Goal: Task Accomplishment & Management: Use online tool/utility

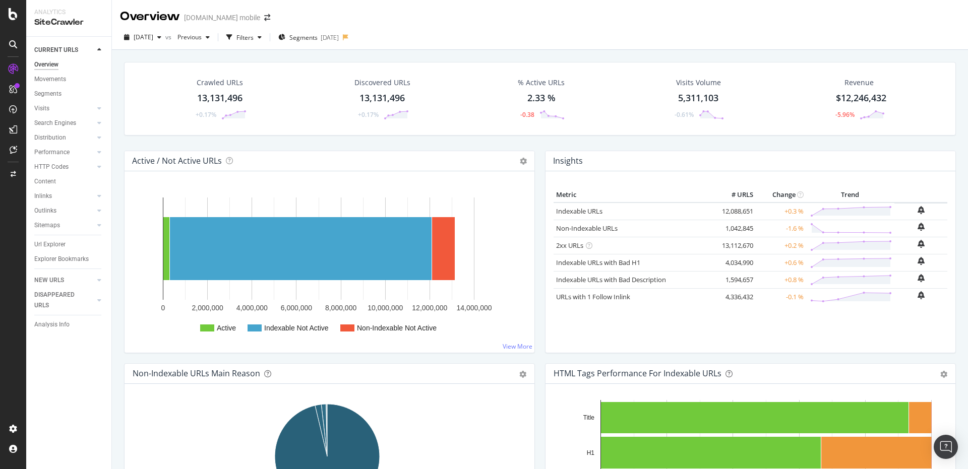
click at [254, 40] on div "Filters" at bounding box center [244, 37] width 17 height 9
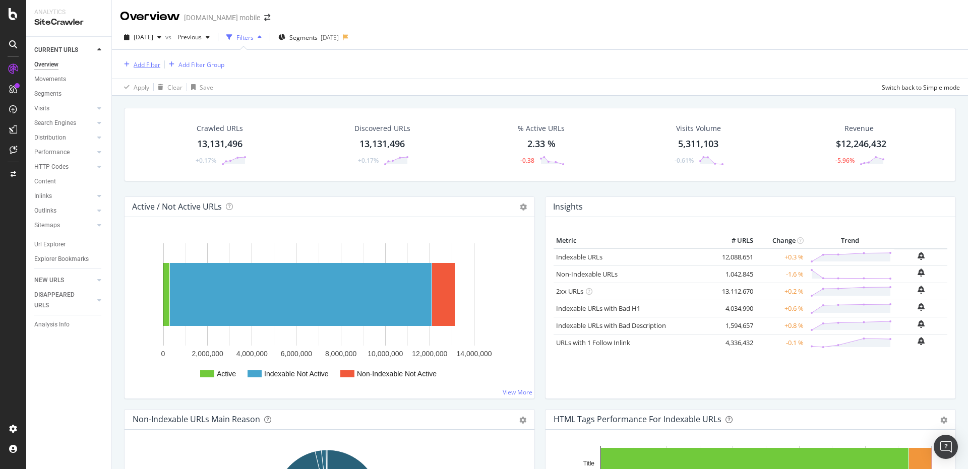
click at [156, 63] on div "Add Filter" at bounding box center [147, 64] width 27 height 9
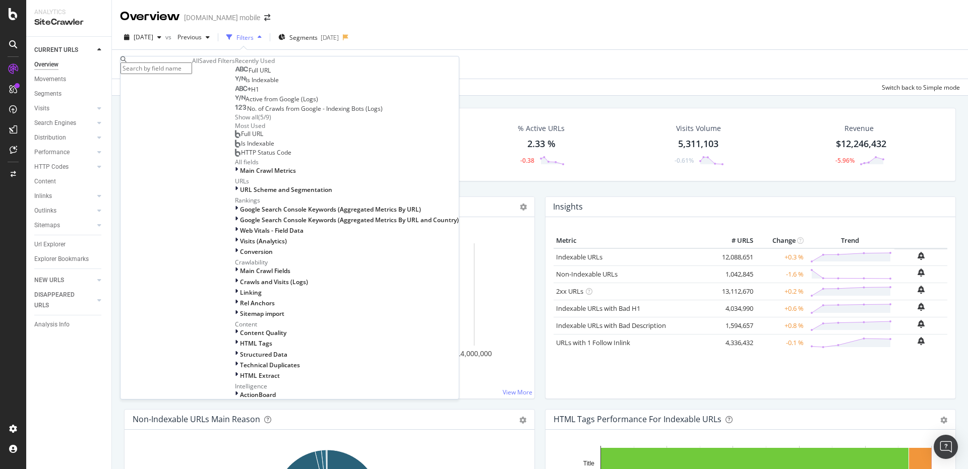
click at [178, 68] on input "text" at bounding box center [156, 68] width 72 height 12
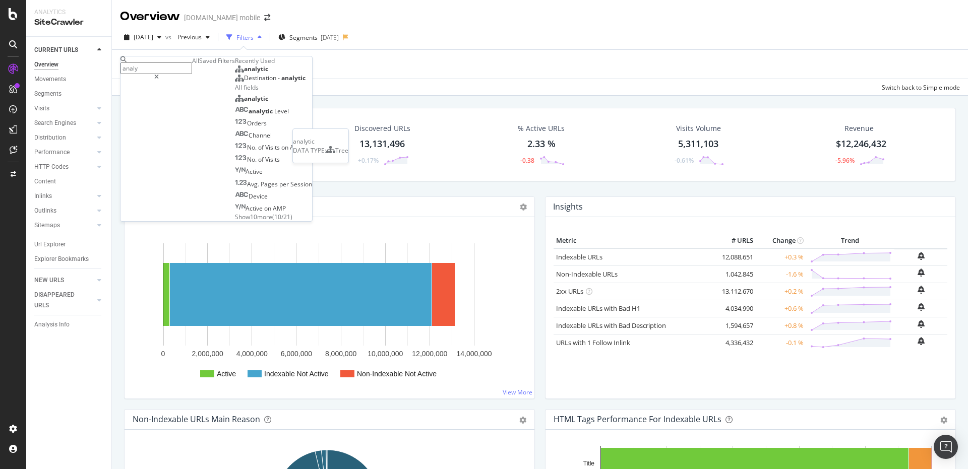
type input "analy"
click at [244, 73] on span "analytic" at bounding box center [256, 69] width 24 height 9
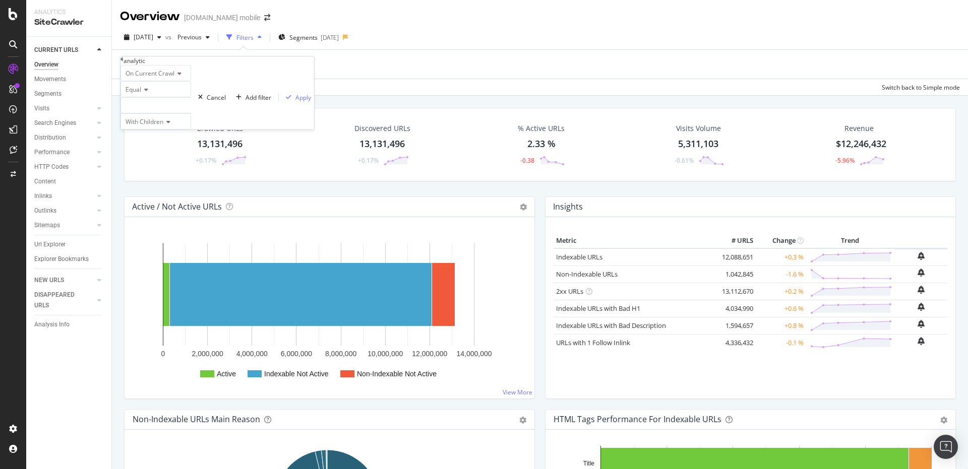
click at [186, 113] on div at bounding box center [155, 105] width 71 height 16
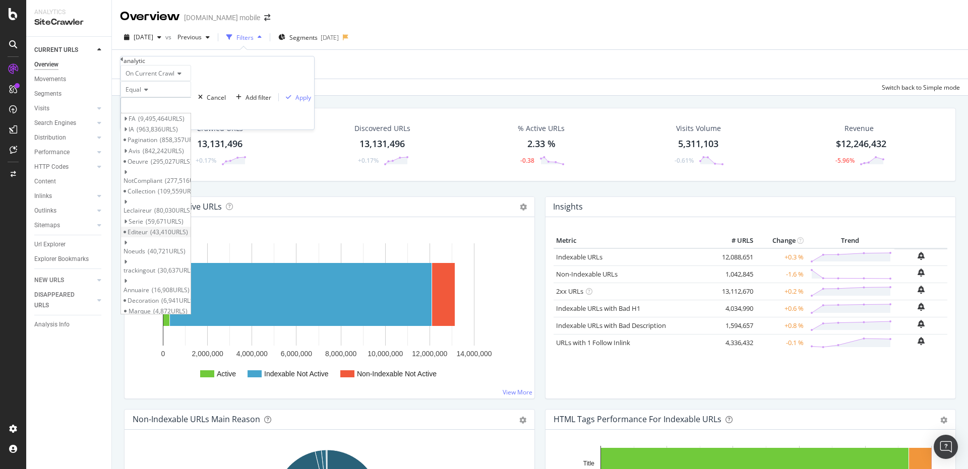
click at [188, 236] on span "43,410 URLS" at bounding box center [169, 232] width 38 height 9
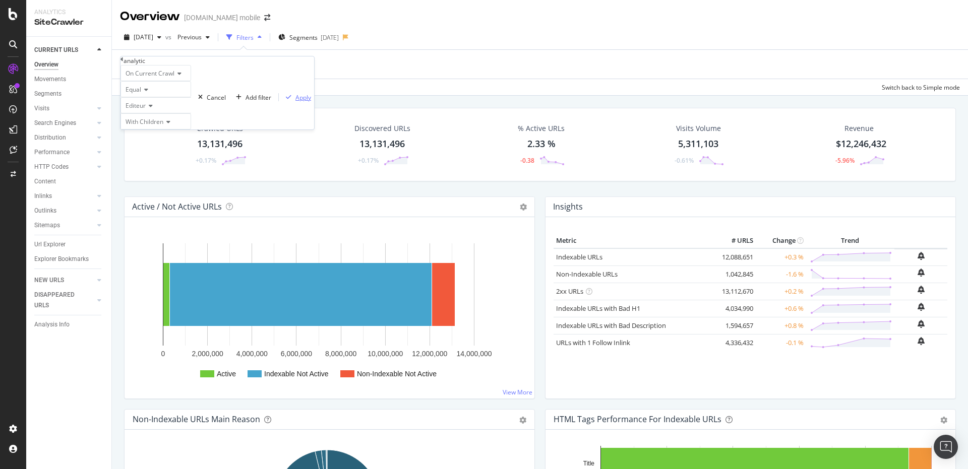
drag, startPoint x: 221, startPoint y: 165, endPoint x: 222, endPoint y: 72, distance: 92.7
click at [282, 100] on div "button" at bounding box center [289, 97] width 14 height 6
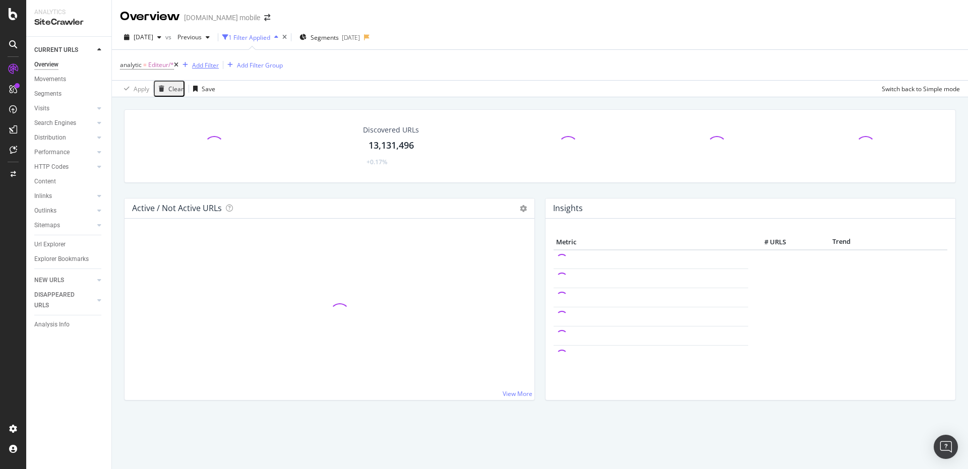
click at [211, 69] on div "Add Filter" at bounding box center [205, 65] width 27 height 9
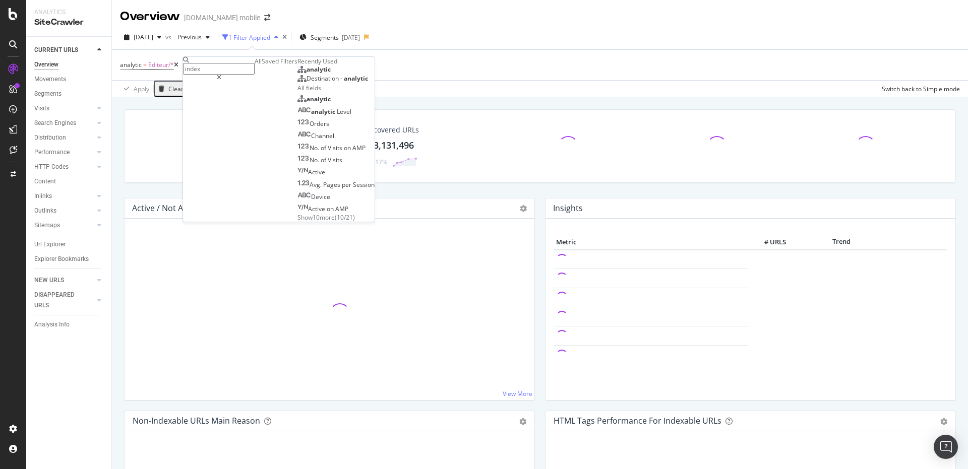
type input "indexa"
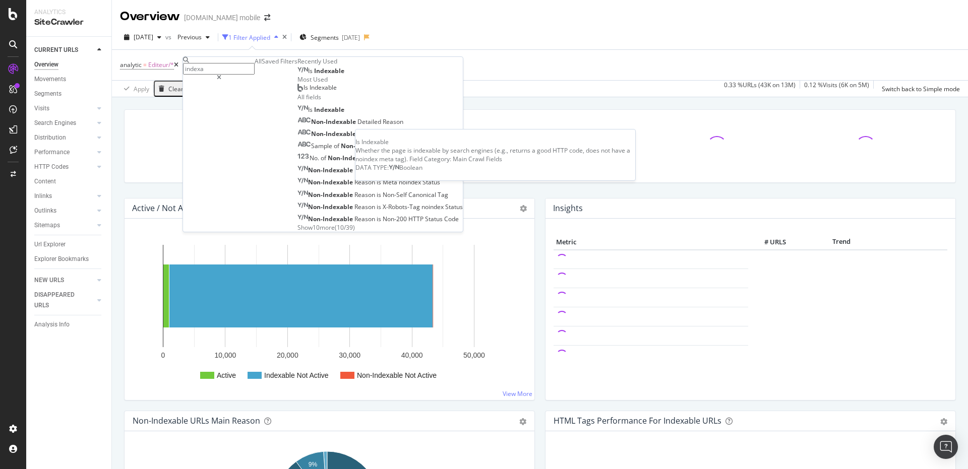
click at [314, 75] on span "Indexable" at bounding box center [329, 71] width 30 height 9
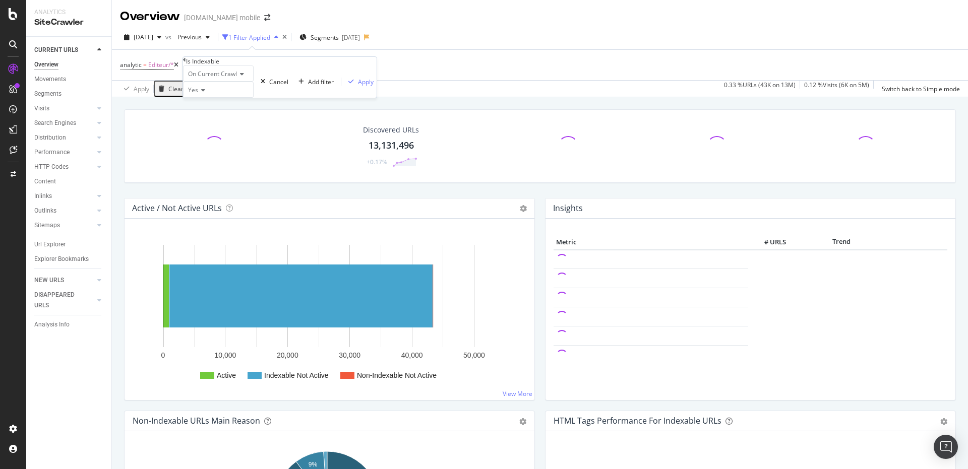
click at [211, 98] on div "Yes" at bounding box center [218, 90] width 71 height 16
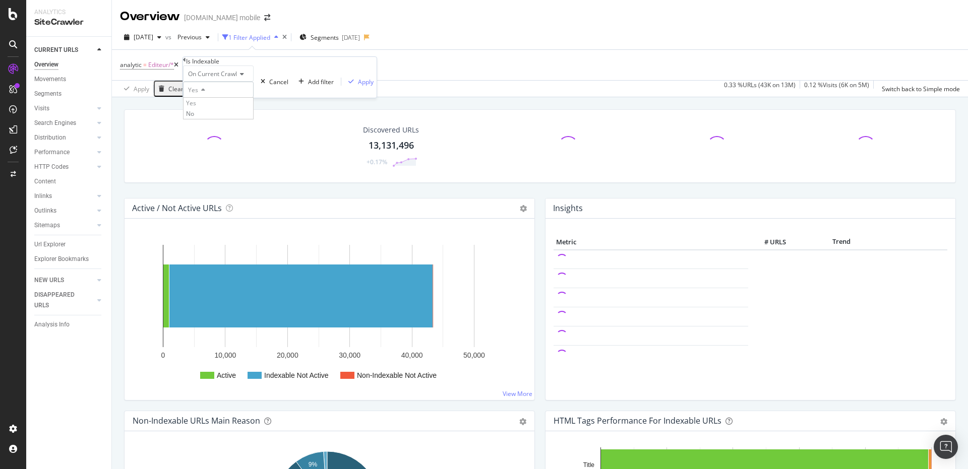
click at [205, 119] on div "No" at bounding box center [218, 113] width 70 height 11
click at [307, 98] on div "On Current Crawl No Cancel Add filter Apply" at bounding box center [280, 82] width 194 height 32
drag, startPoint x: 301, startPoint y: 129, endPoint x: 335, endPoint y: 87, distance: 53.8
click at [358, 86] on div "Apply" at bounding box center [366, 82] width 16 height 9
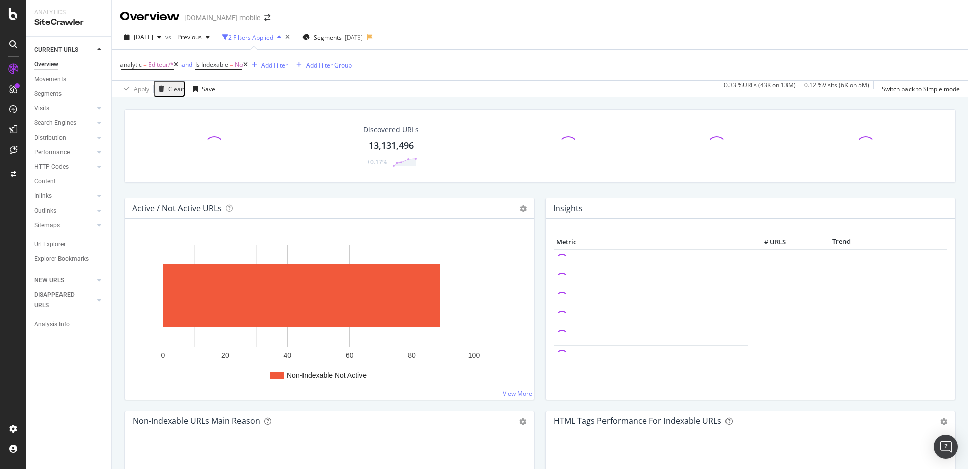
click at [257, 183] on div "Discovered URLs 13,131,496 +0.17%" at bounding box center [540, 153] width 842 height 89
click at [61, 245] on div "Url Explorer" at bounding box center [49, 244] width 31 height 11
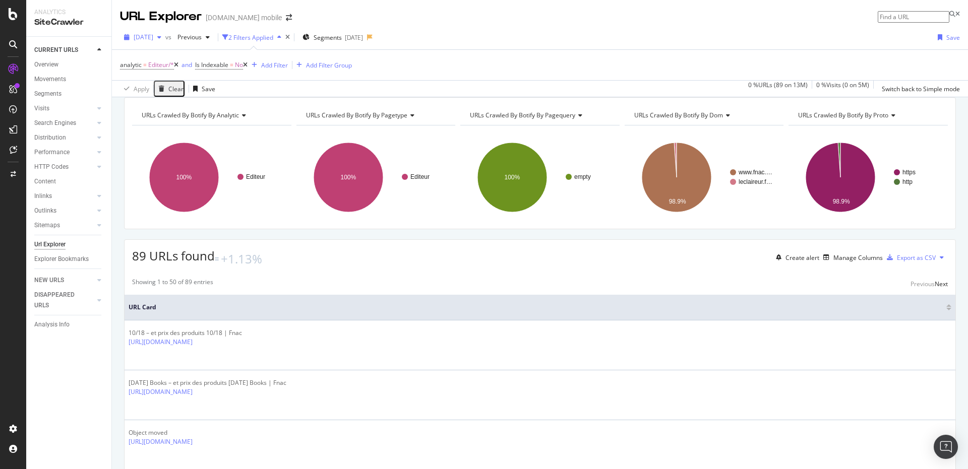
click at [151, 34] on span "[DATE]" at bounding box center [144, 37] width 20 height 9
click at [160, 76] on div "[DATE]" at bounding box center [168, 74] width 67 height 9
